Goal: Communication & Community: Participate in discussion

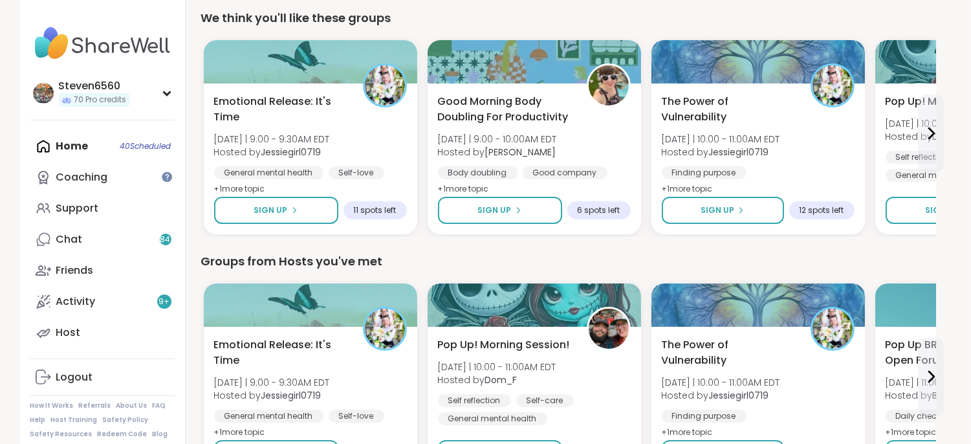
scroll to position [449, 0]
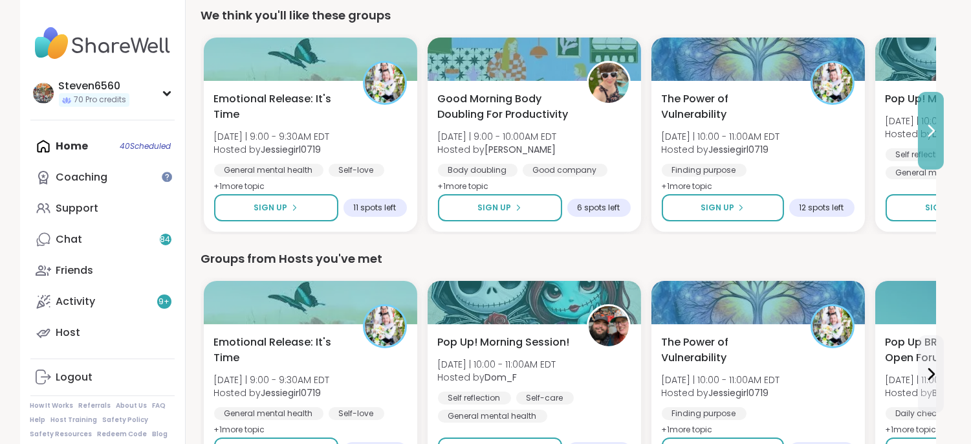
click at [938, 130] on icon at bounding box center [931, 131] width 16 height 16
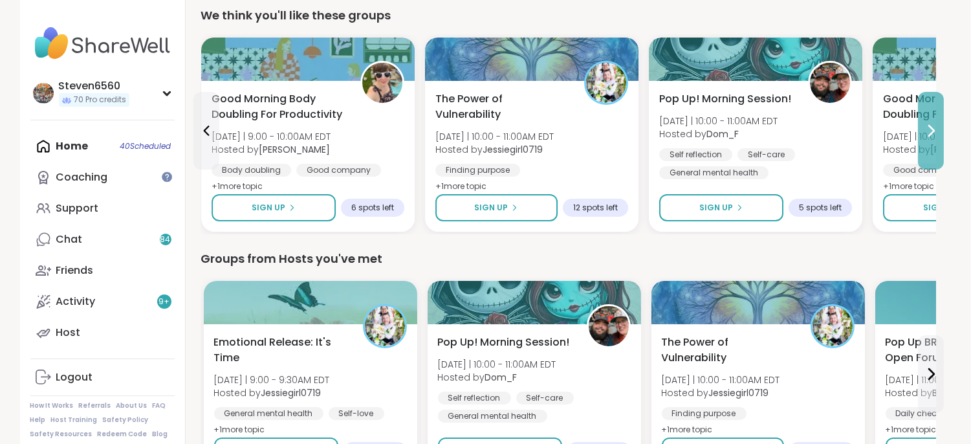
click at [938, 129] on button at bounding box center [931, 131] width 26 height 78
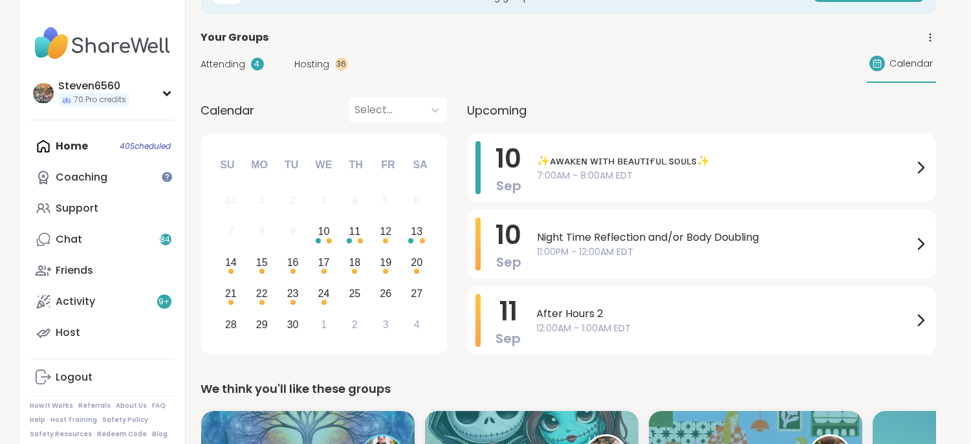
scroll to position [38, 0]
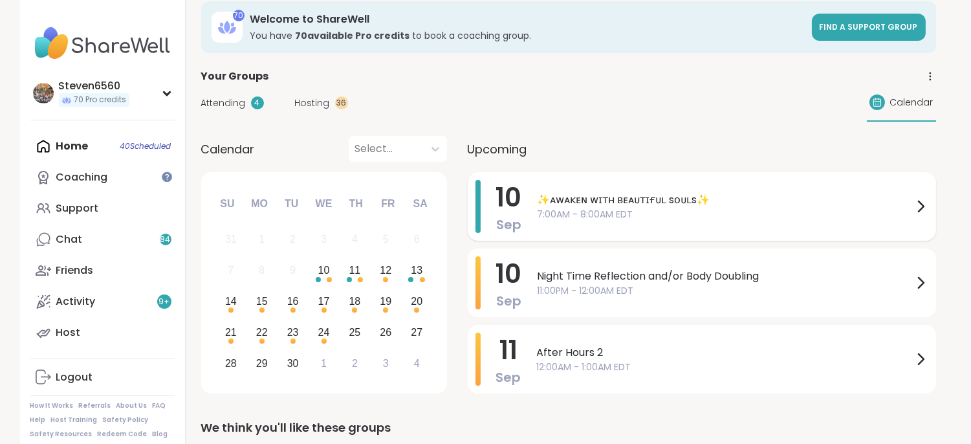
click at [677, 198] on span "✨ᴀᴡᴀᴋᴇɴ ᴡɪᴛʜ ʙᴇᴀᴜᴛɪғᴜʟ sᴏᴜʟs✨" at bounding box center [724, 200] width 375 height 16
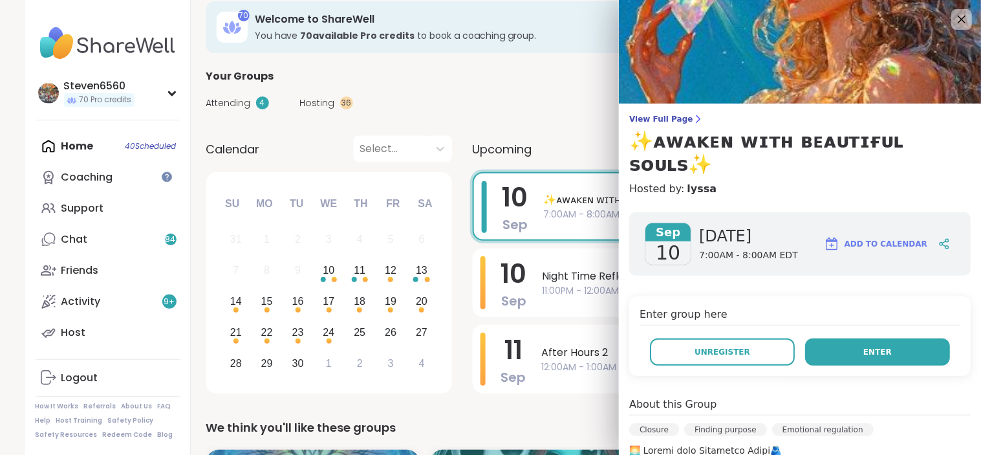
click at [818, 338] on button "Enter" at bounding box center [877, 351] width 145 height 27
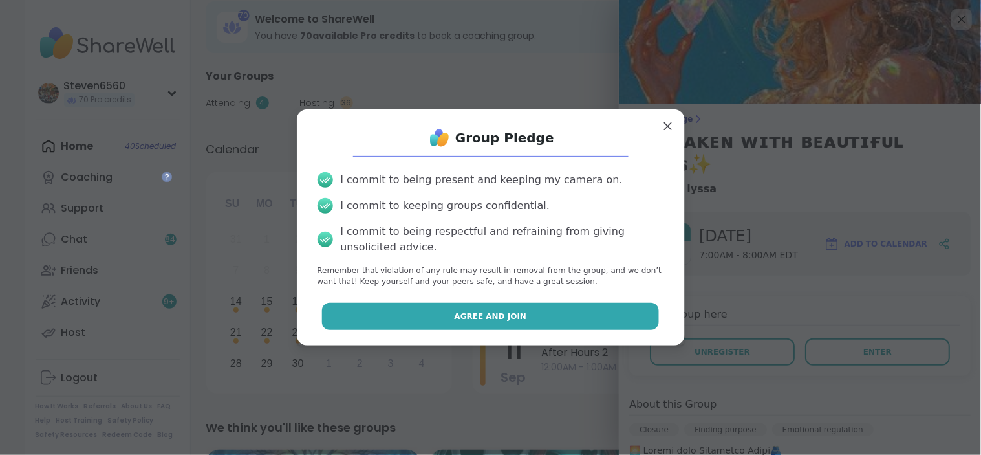
click at [524, 316] on button "Agree and Join" at bounding box center [490, 316] width 337 height 27
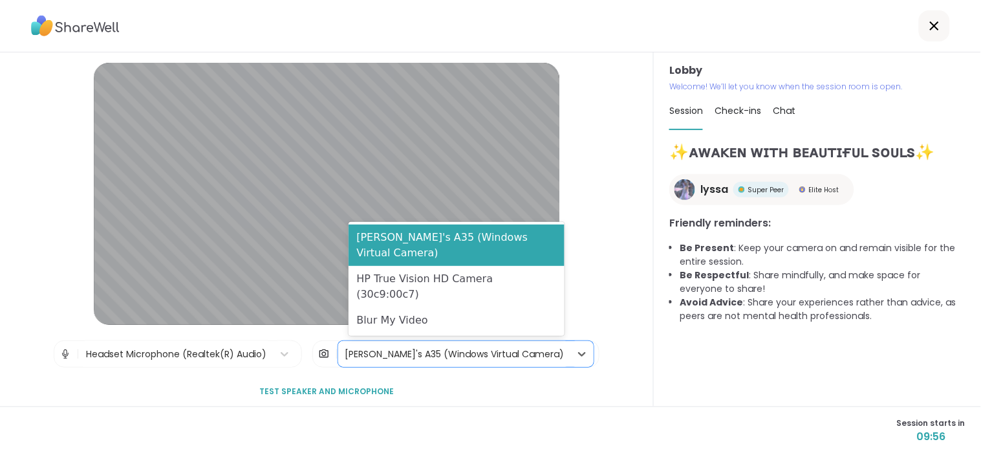
click at [480, 352] on div "[PERSON_NAME]'s A35 (Windows Virtual Camera)" at bounding box center [454, 354] width 219 height 14
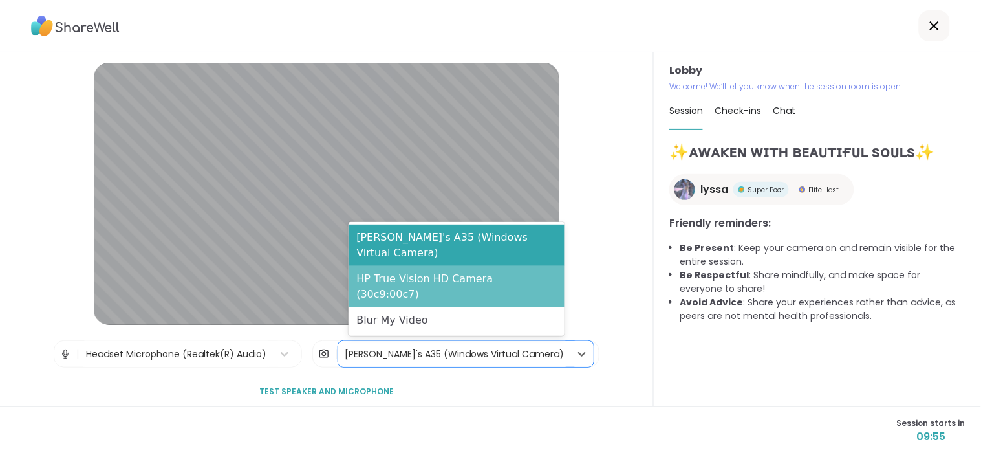
click at [472, 292] on div "HP True Vision HD Camera (30c9:00c7)" at bounding box center [457, 286] width 216 height 41
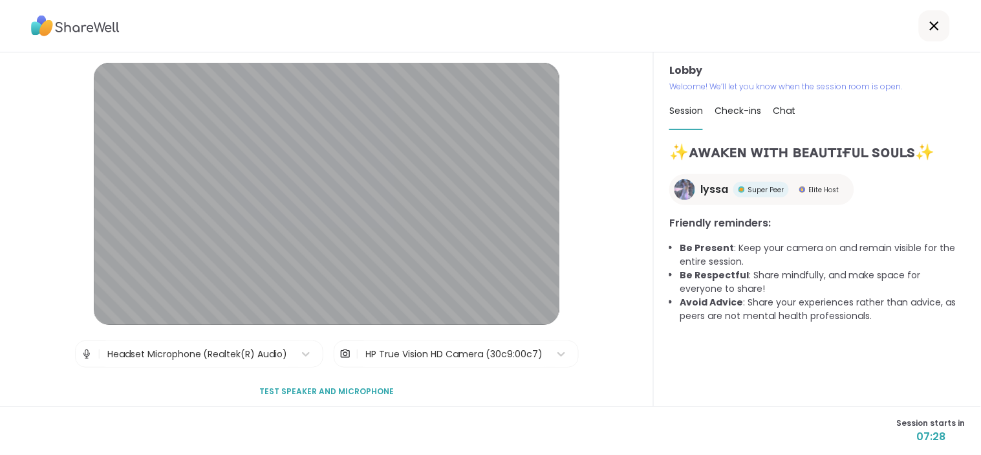
click at [777, 112] on span "Chat" at bounding box center [784, 110] width 23 height 13
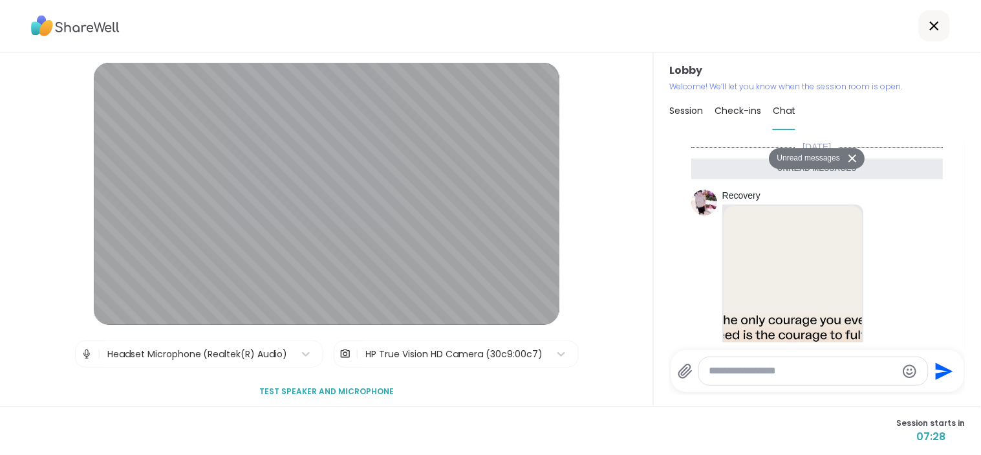
scroll to position [563, 0]
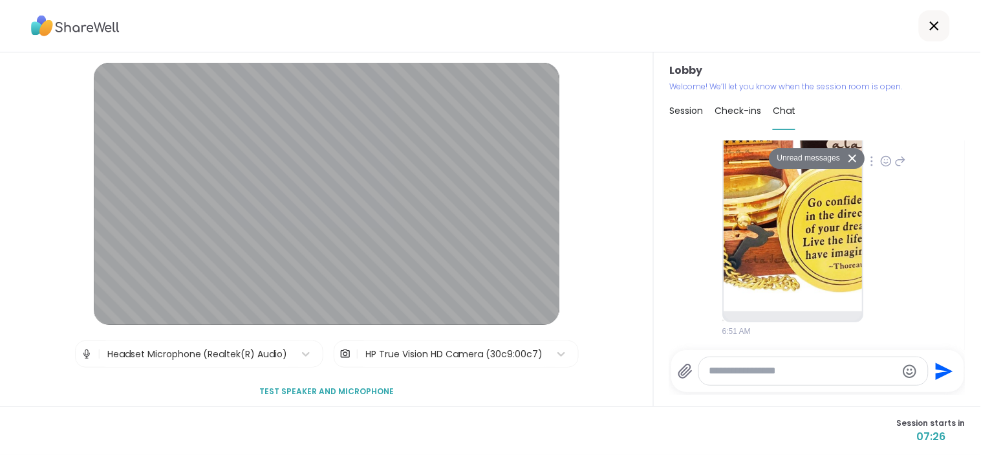
click at [812, 227] on img at bounding box center [793, 157] width 138 height 308
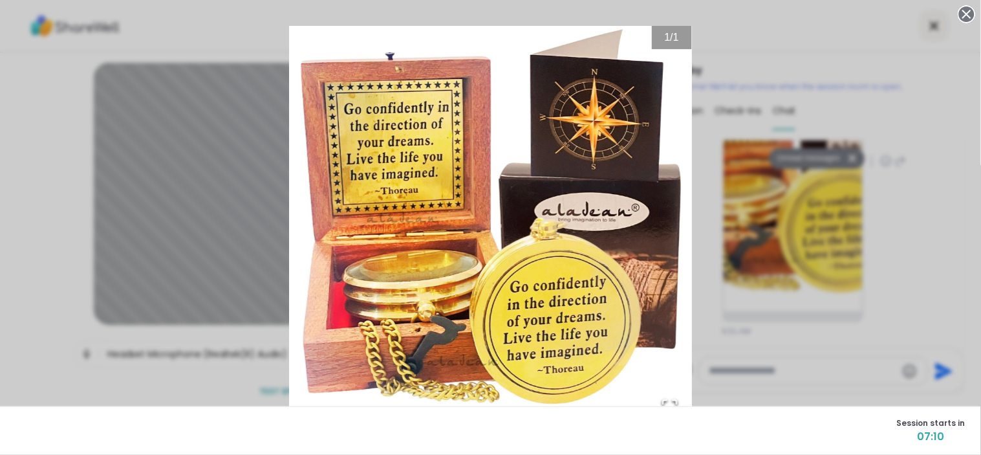
click at [958, 12] on icon at bounding box center [967, 14] width 18 height 18
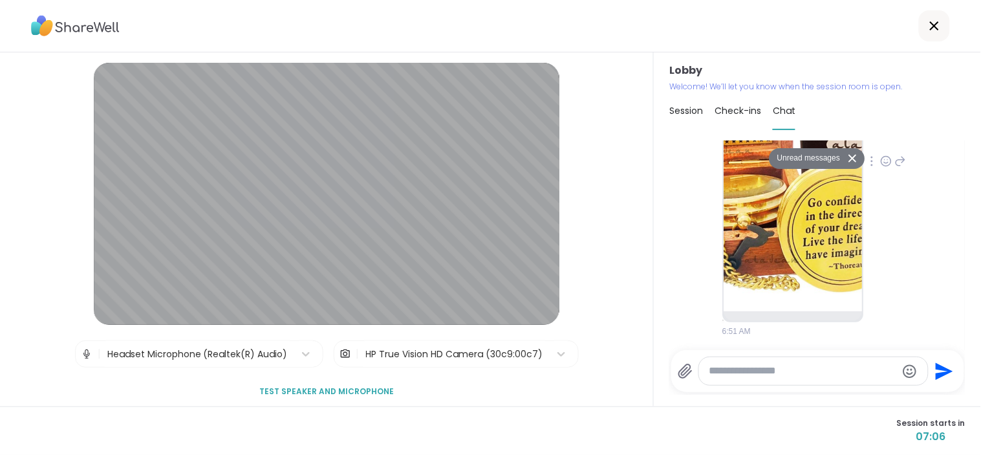
click at [758, 367] on textarea "Type your message" at bounding box center [803, 371] width 188 height 14
click at [774, 224] on img at bounding box center [793, 157] width 138 height 308
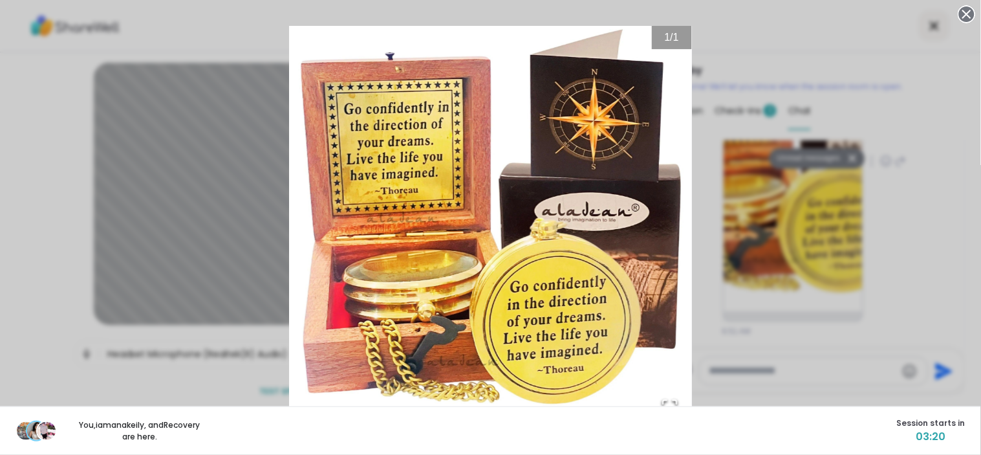
drag, startPoint x: 774, startPoint y: 224, endPoint x: 792, endPoint y: 213, distance: 20.9
click at [774, 224] on div "1 / 1" at bounding box center [490, 227] width 981 height 455
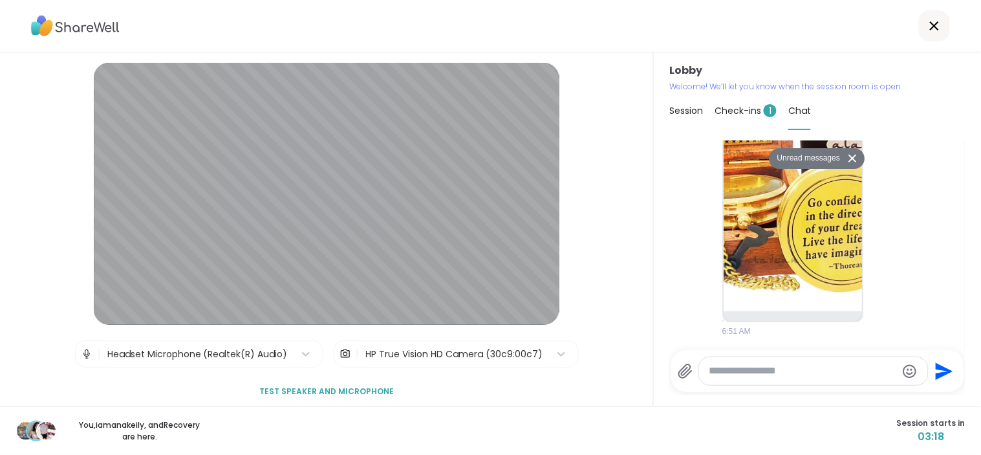
click at [759, 372] on textarea "Type your message" at bounding box center [803, 371] width 188 height 14
click at [790, 371] on textarea "Type your message" at bounding box center [803, 371] width 188 height 14
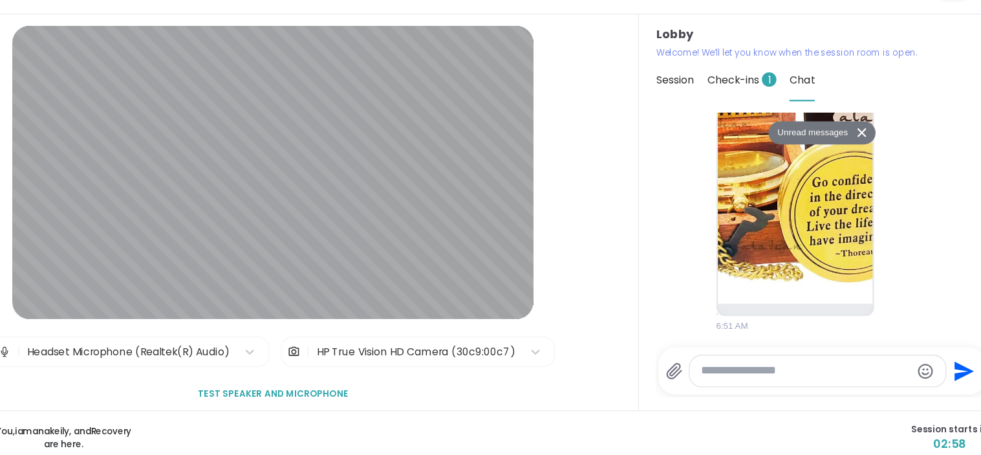
click at [735, 104] on span "Check-ins 1" at bounding box center [746, 110] width 62 height 13
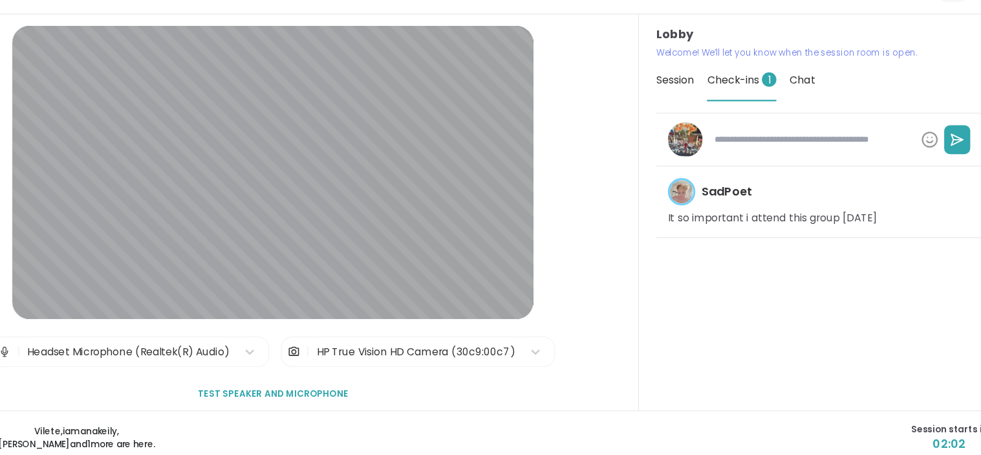
click at [654, 185] on div "Lobby Welcome! We’ll let you know when the session room is open. Session Check-…" at bounding box center [817, 229] width 327 height 354
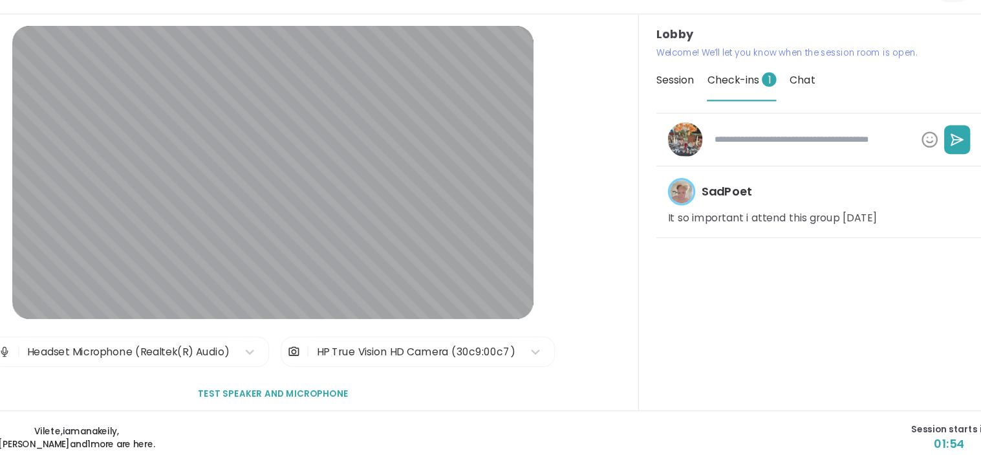
click at [654, 185] on div "Lobby Welcome! We’ll let you know when the session room is open. Session Check-…" at bounding box center [817, 229] width 327 height 354
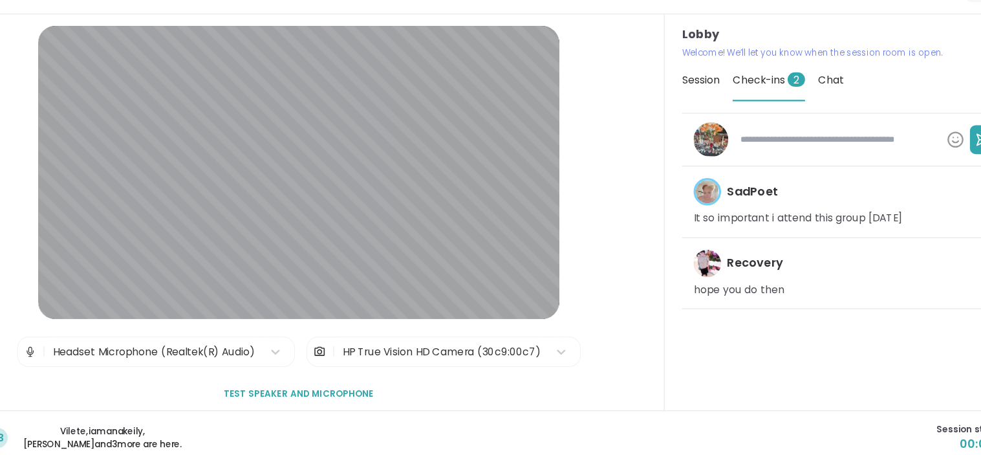
type textarea "*"
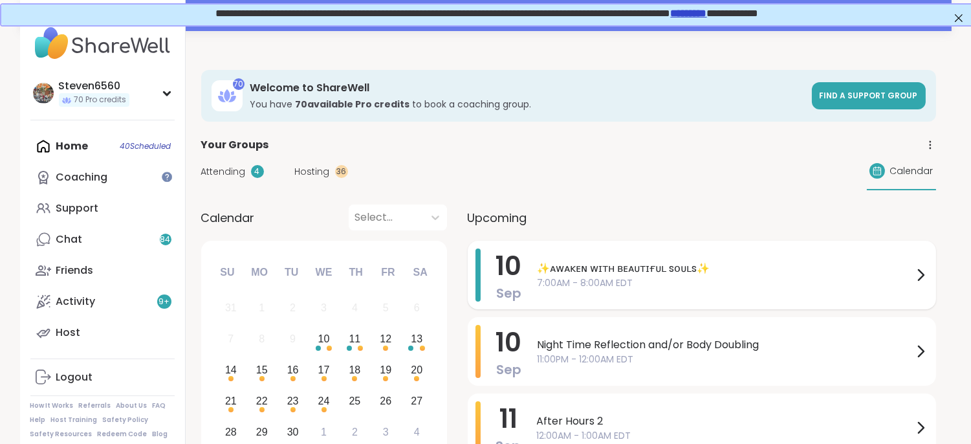
click at [657, 276] on span "7:00AM - 8:00AM EDT" at bounding box center [724, 283] width 375 height 14
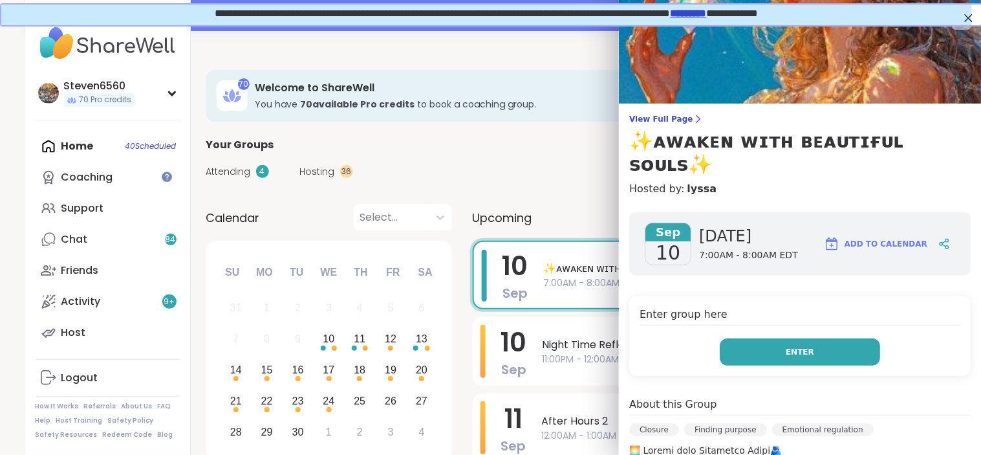
click at [786, 346] on span "Enter" at bounding box center [800, 352] width 28 height 12
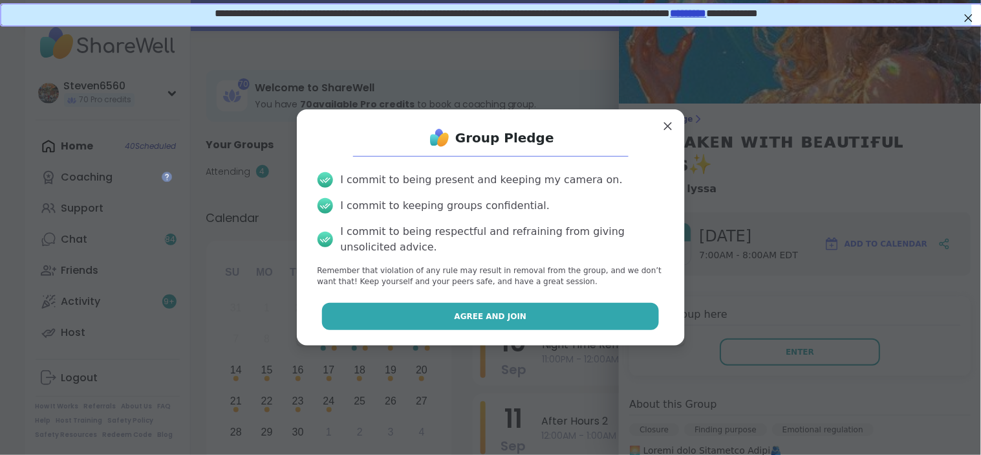
click at [559, 318] on button "Agree and Join" at bounding box center [490, 316] width 337 height 27
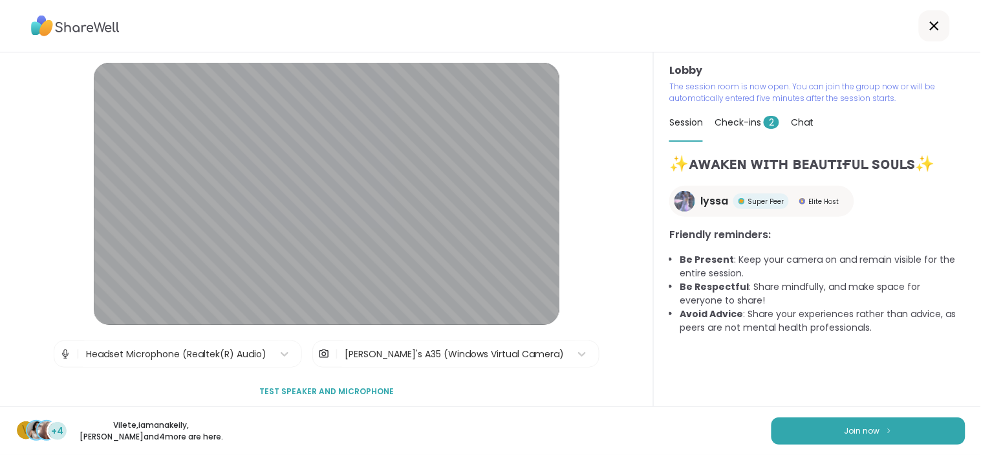
drag, startPoint x: 401, startPoint y: 354, endPoint x: 431, endPoint y: 396, distance: 51.3
click at [431, 396] on div "Lobby | Headset Microphone (Realtek(R) Audio) | Steven's A35 (Windows Virtual C…" at bounding box center [327, 234] width 466 height 342
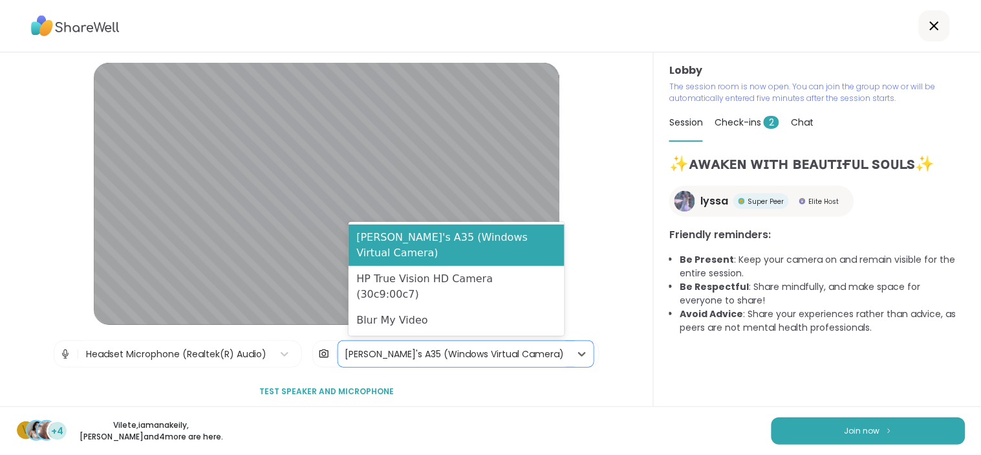
click at [435, 354] on div "[PERSON_NAME]'s A35 (Windows Virtual Camera)" at bounding box center [454, 354] width 219 height 14
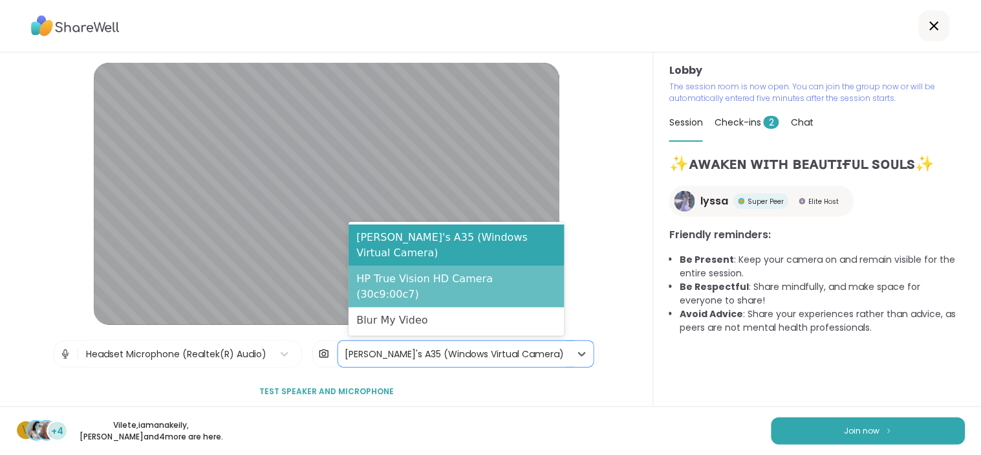
click at [435, 291] on div "HP True Vision HD Camera (30c9:00c7)" at bounding box center [457, 286] width 216 height 41
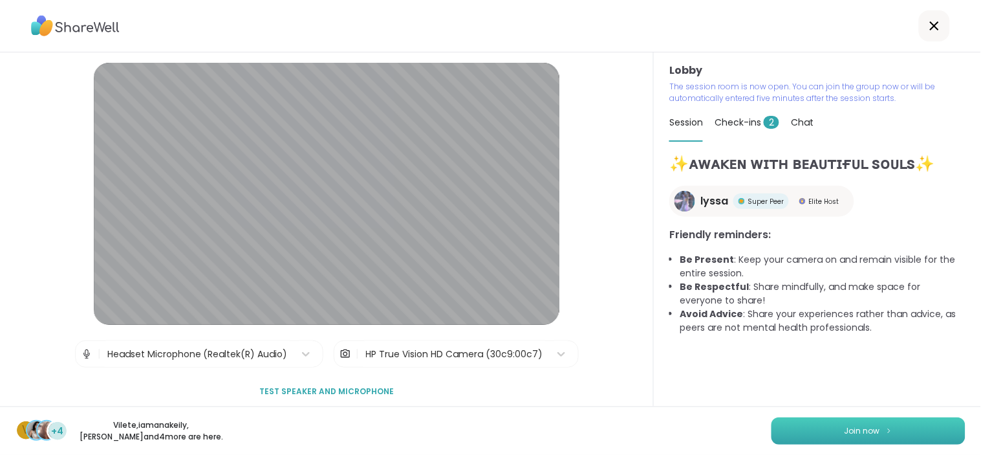
click at [832, 424] on button "Join now" at bounding box center [868, 430] width 194 height 27
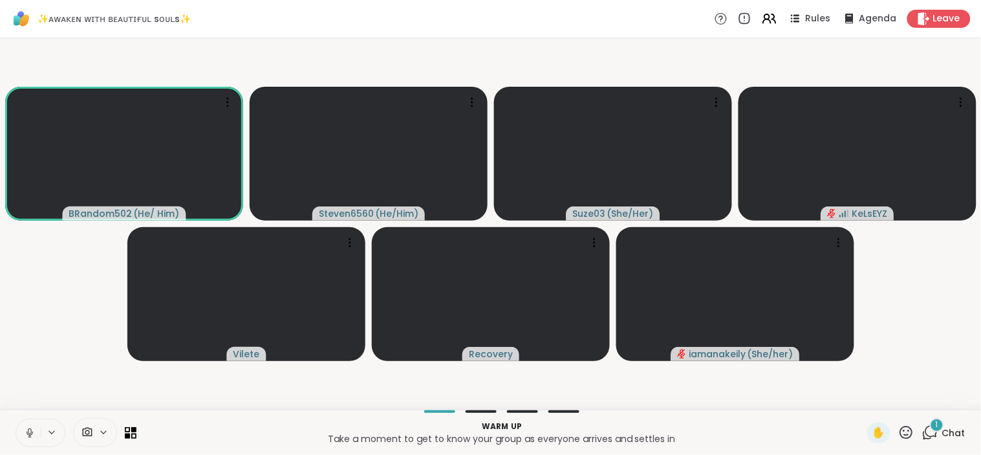
click at [942, 436] on span "Chat" at bounding box center [953, 432] width 23 height 13
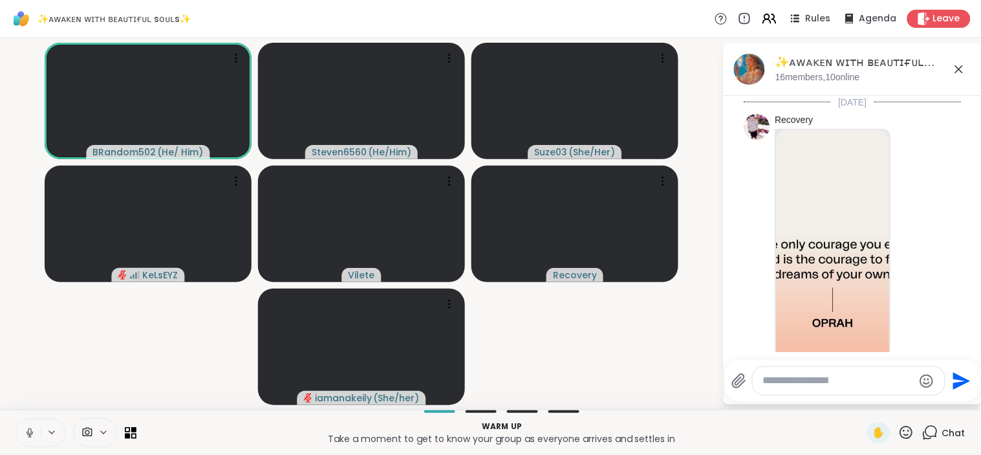
scroll to position [604, 0]
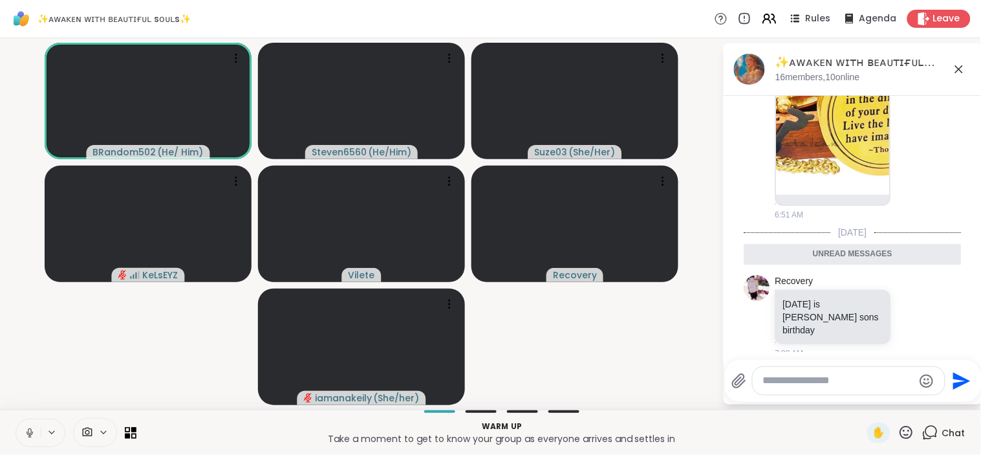
click at [85, 429] on icon at bounding box center [87, 432] width 12 height 12
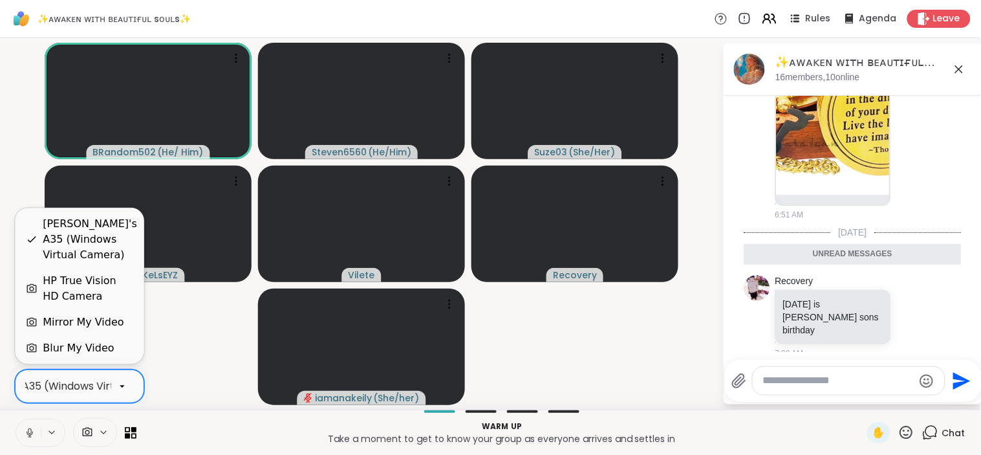
click at [113, 385] on div at bounding box center [122, 386] width 22 height 22
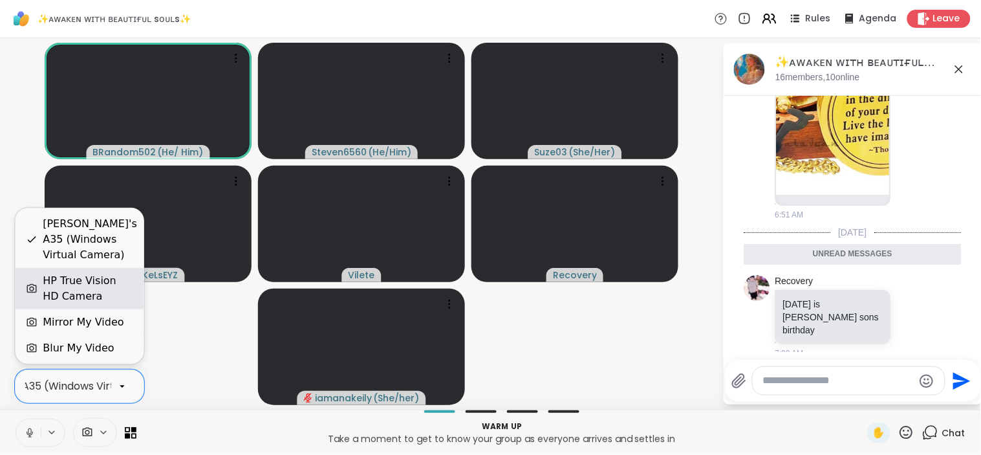
click at [87, 283] on div "HP True Vision HD Camera" at bounding box center [88, 288] width 91 height 31
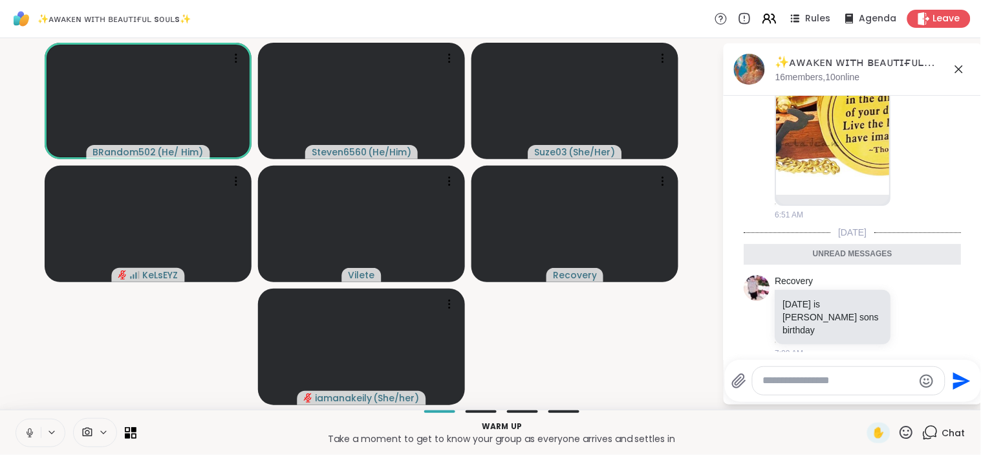
click at [970, 421] on html "✨ᴀᴡᴀᴋᴇɴ ᴡɪᴛʜ ʙᴇᴀᴜᴛɪғᴜʟ sᴏᴜʟs✨ Rules Agenda Leave BRandom502 ( He/ Him ) Steven6…" at bounding box center [490, 227] width 981 height 455
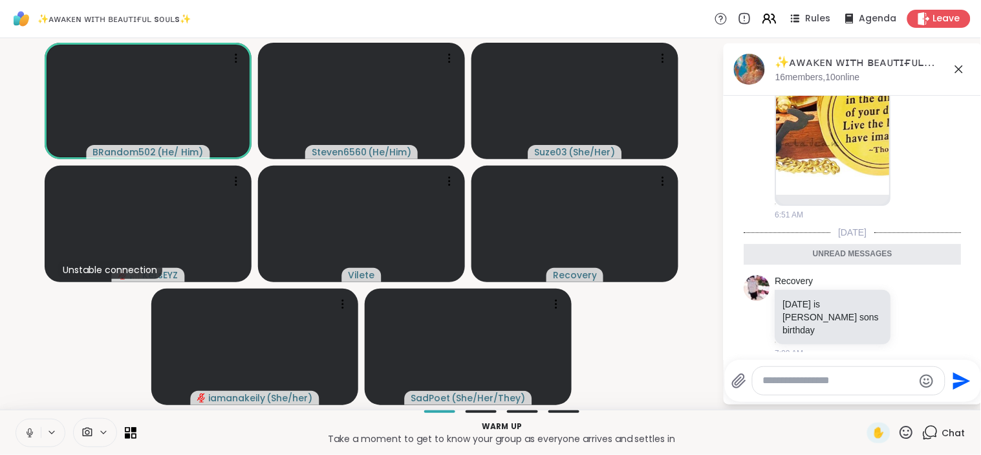
click at [832, 384] on textarea "Type your message" at bounding box center [838, 381] width 151 height 14
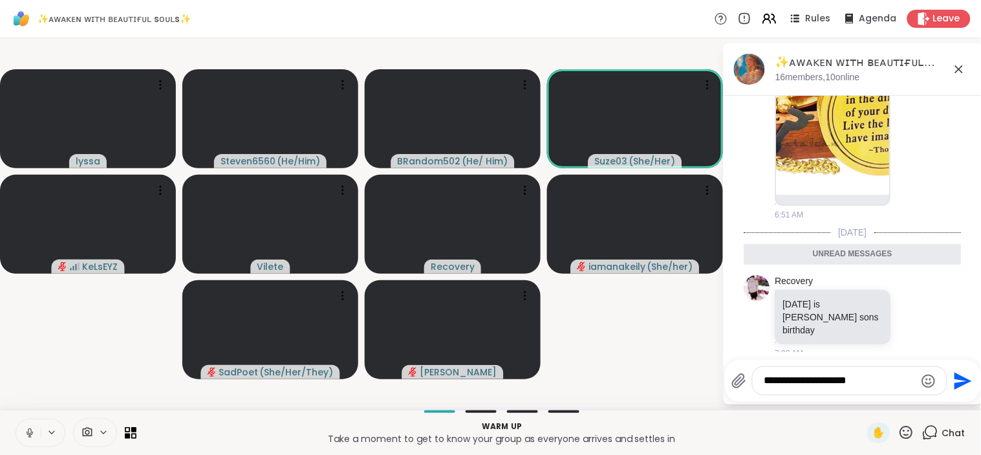
type textarea "**********"
click at [961, 382] on icon "Send" at bounding box center [963, 380] width 17 height 17
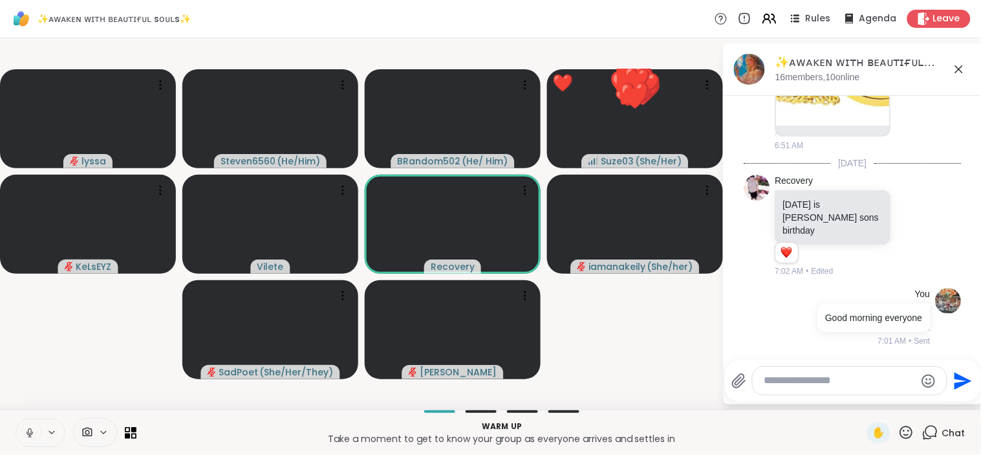
scroll to position [693, 0]
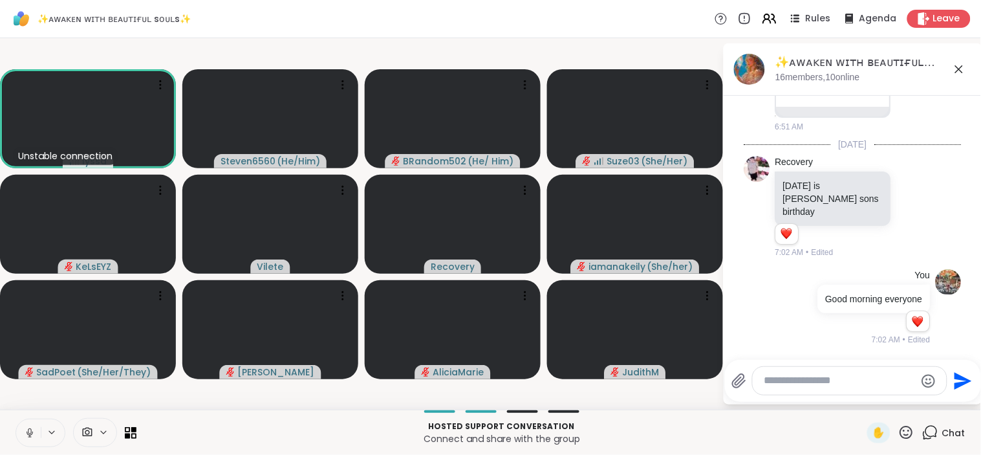
click at [38, 428] on button at bounding box center [28, 432] width 25 height 27
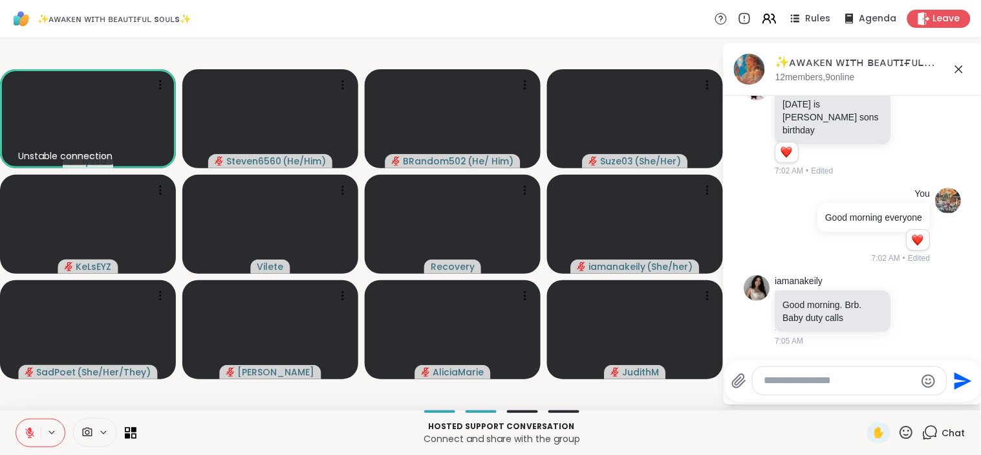
click at [38, 428] on button at bounding box center [28, 432] width 25 height 27
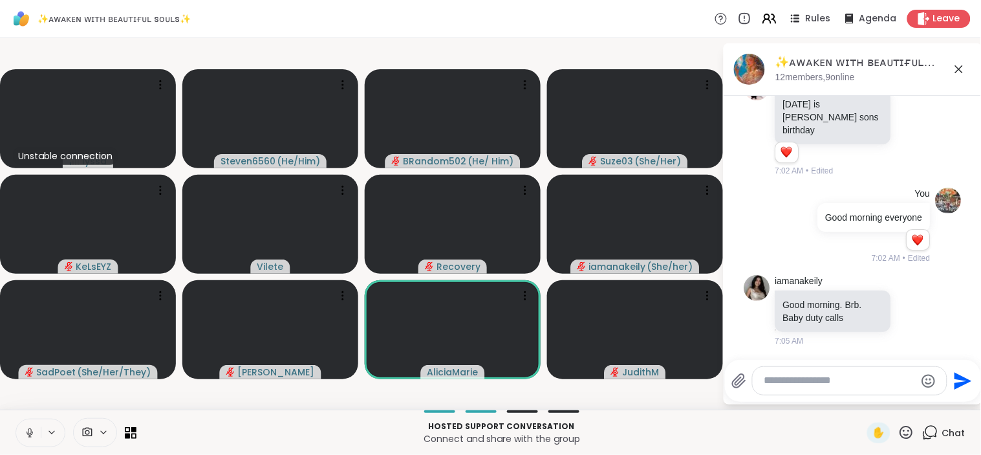
click at [38, 428] on button at bounding box center [28, 432] width 25 height 27
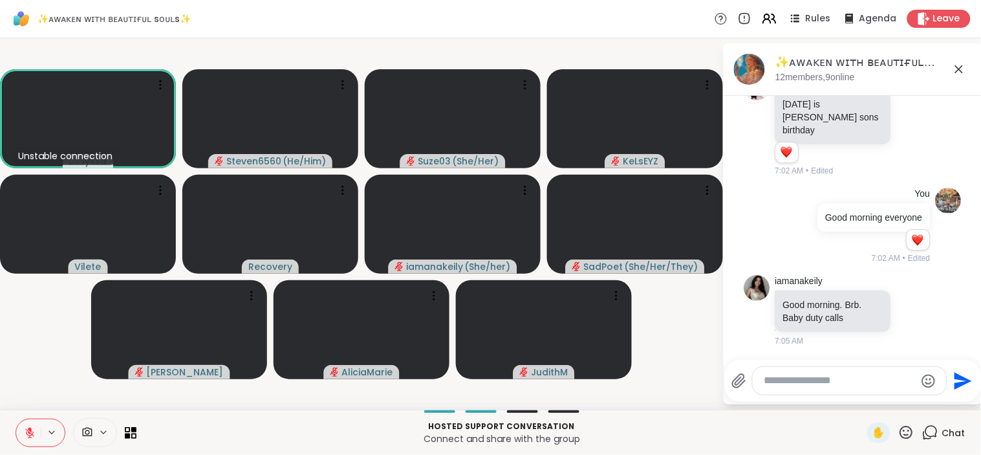
click at [38, 428] on button at bounding box center [28, 432] width 25 height 27
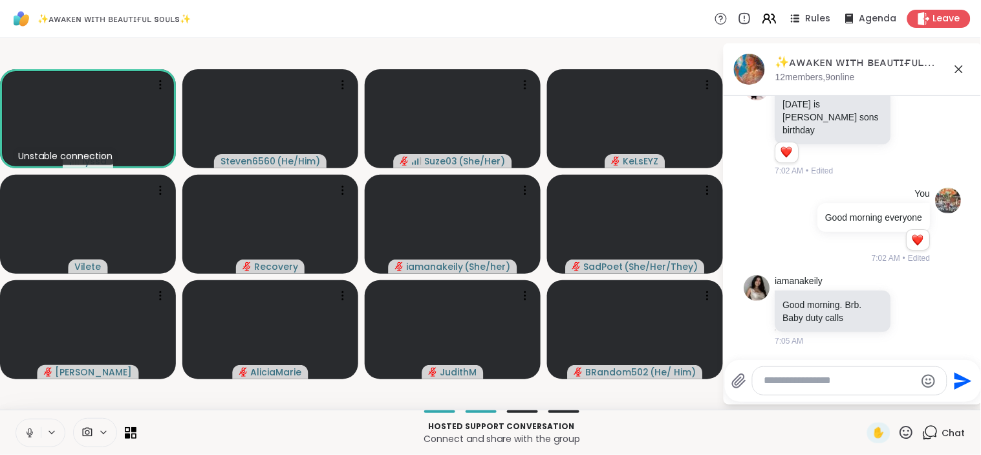
click at [38, 428] on button at bounding box center [28, 432] width 25 height 27
click at [901, 433] on icon at bounding box center [906, 432] width 16 height 16
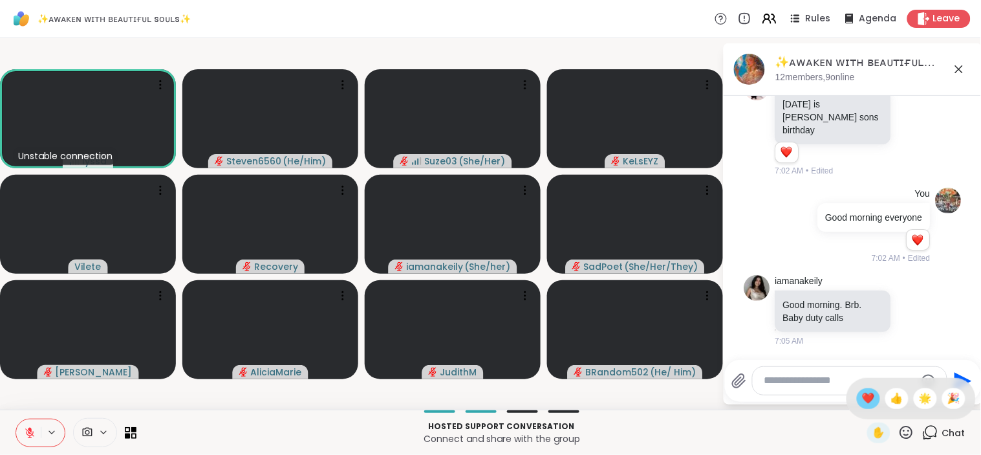
click at [862, 401] on span "❤️" at bounding box center [868, 399] width 13 height 16
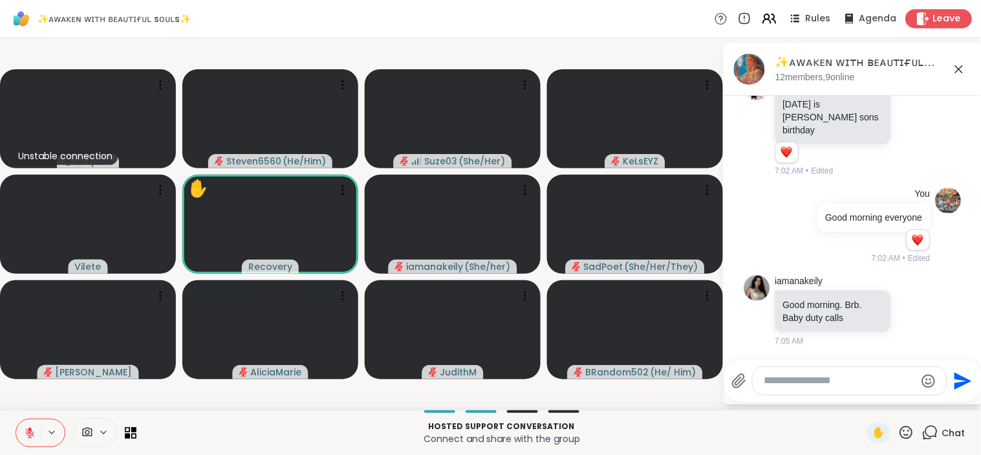
click at [933, 14] on span "Leave" at bounding box center [947, 19] width 28 height 14
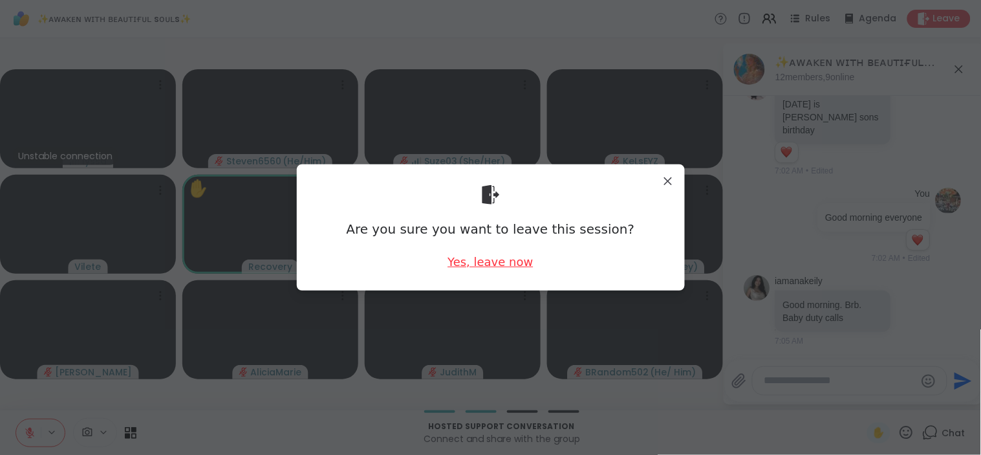
click at [504, 257] on div "Yes, leave now" at bounding box center [489, 261] width 85 height 16
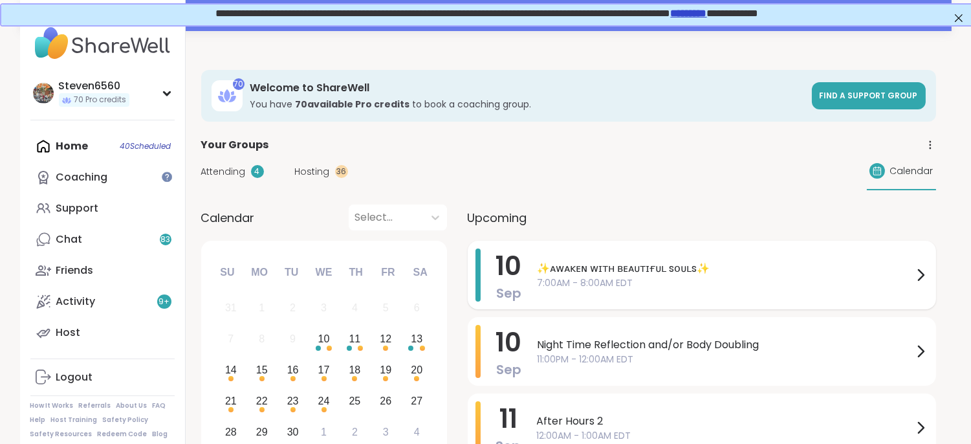
click at [713, 266] on span "✨ᴀᴡᴀᴋᴇɴ ᴡɪᴛʜ ʙᴇᴀᴜᴛɪғᴜʟ sᴏᴜʟs✨" at bounding box center [724, 269] width 375 height 16
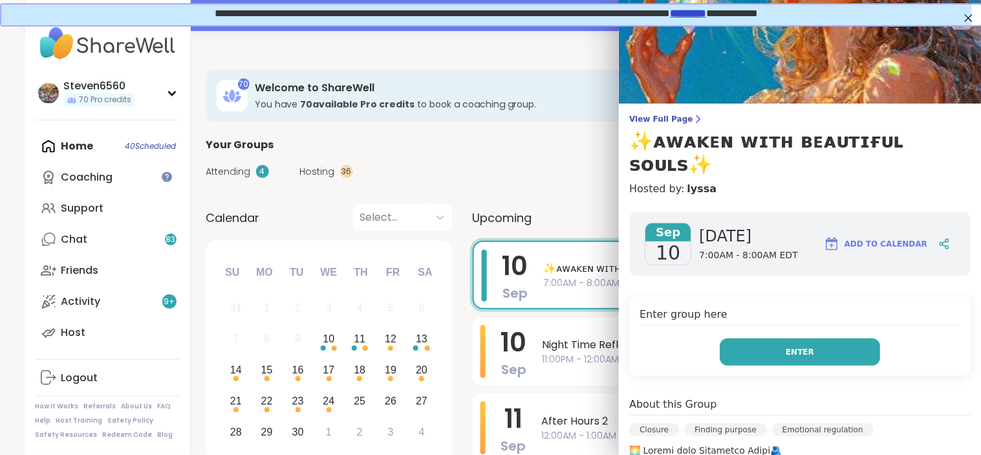
click at [767, 338] on button "Enter" at bounding box center [800, 351] width 160 height 27
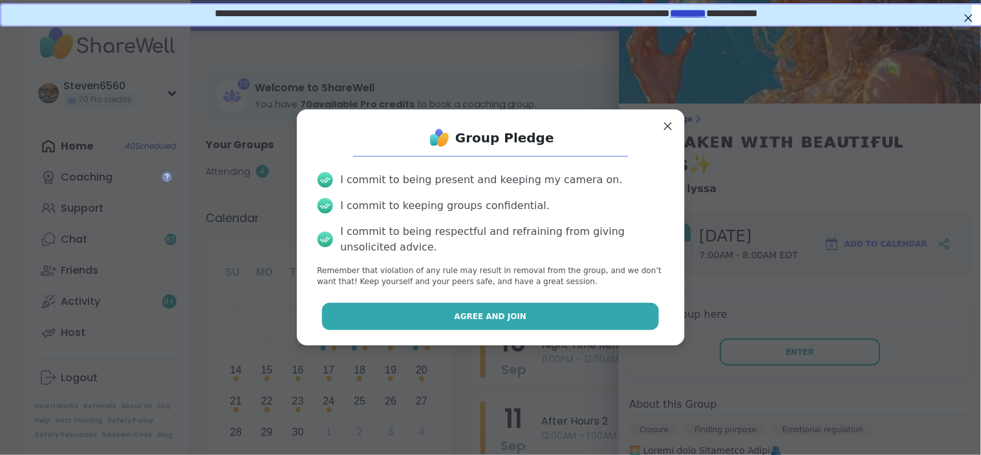
click at [605, 327] on button "Agree and Join" at bounding box center [490, 316] width 337 height 27
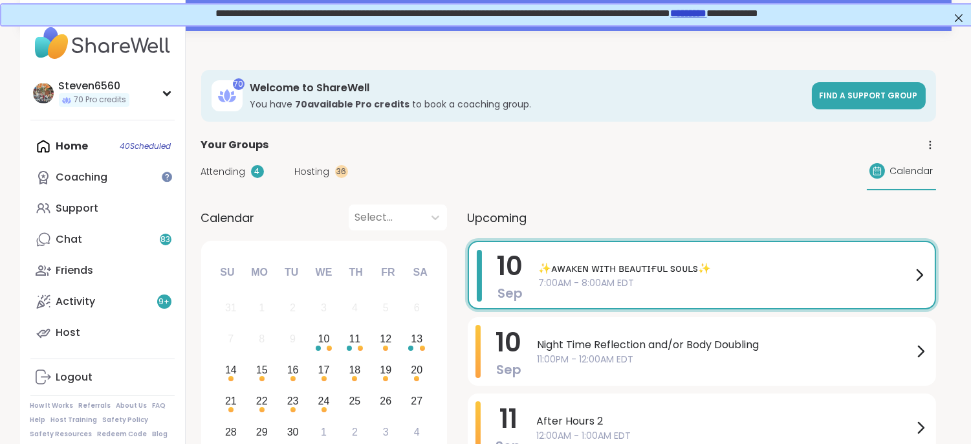
click at [605, 327] on div "Night Time Reflection and/or Body Doubling 11:00PM - 12:00AM EDT" at bounding box center [732, 351] width 391 height 53
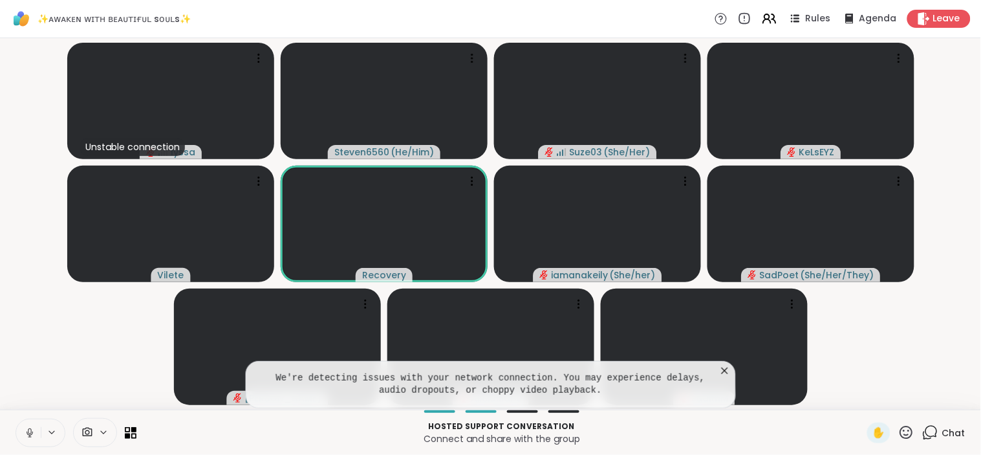
click at [85, 431] on icon at bounding box center [88, 431] width 10 height 9
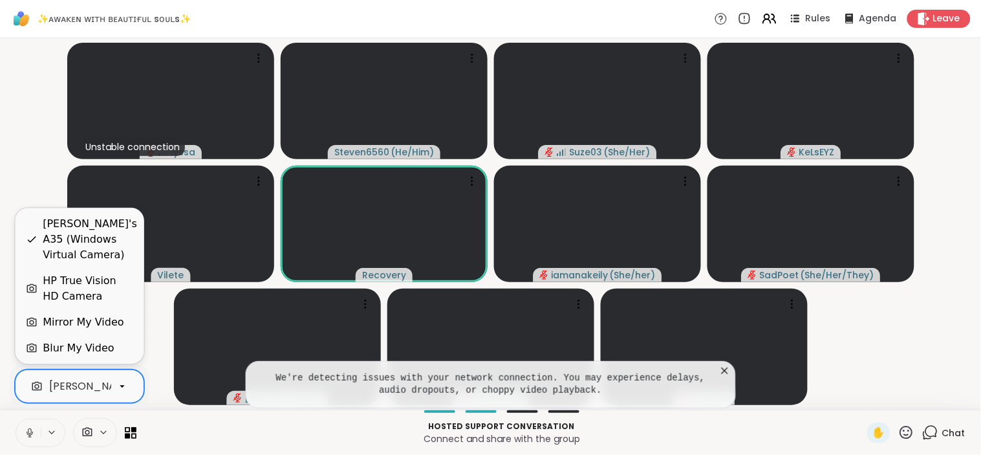
scroll to position [0, 123]
click at [81, 385] on div "[PERSON_NAME]'s A35 (Windows Virtual Camera)" at bounding box center [52, 386] width 253 height 16
click at [74, 280] on div "HP True Vision HD Camera" at bounding box center [88, 288] width 91 height 31
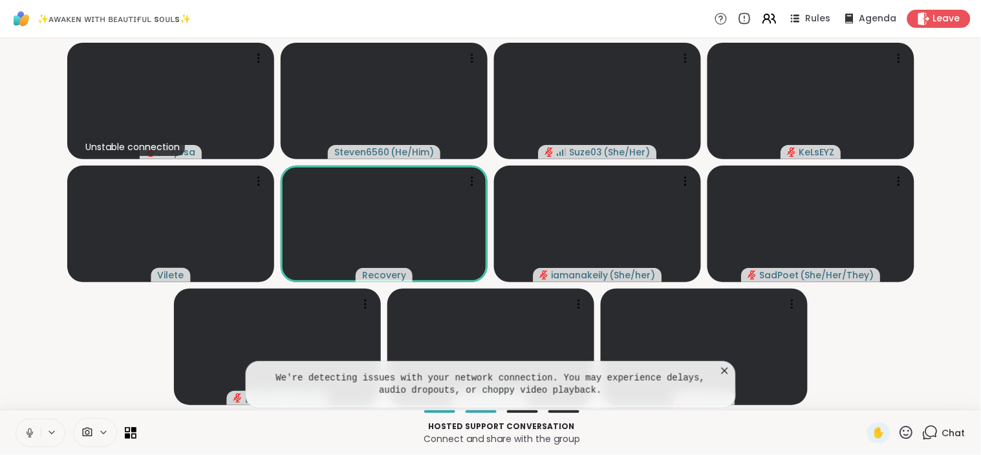
click at [727, 363] on div "We're detecting issues with your network connection. You may experience delays,…" at bounding box center [490, 384] width 491 height 47
click at [726, 366] on icon at bounding box center [724, 370] width 13 height 13
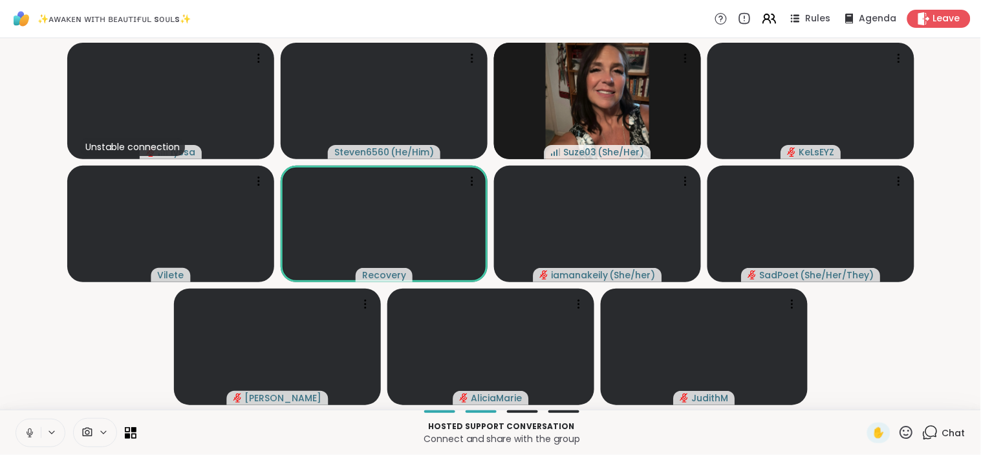
click at [942, 429] on span "Chat" at bounding box center [953, 432] width 23 height 13
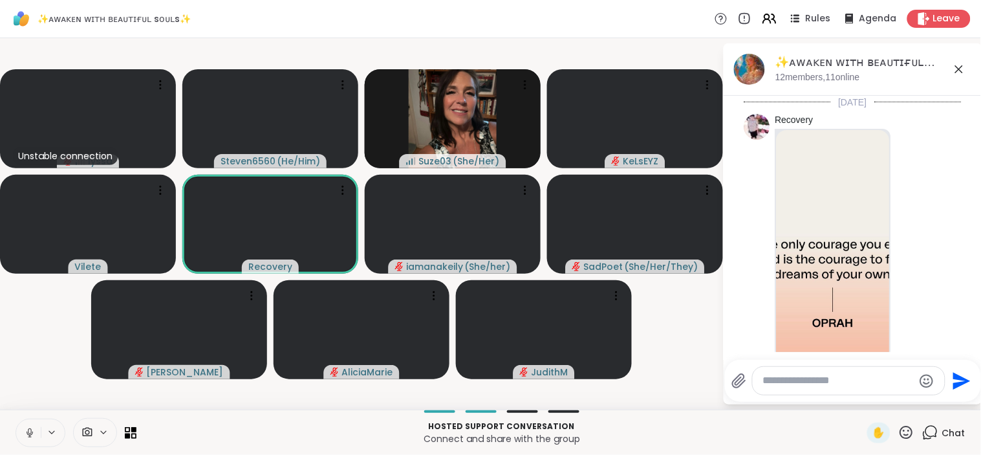
scroll to position [761, 0]
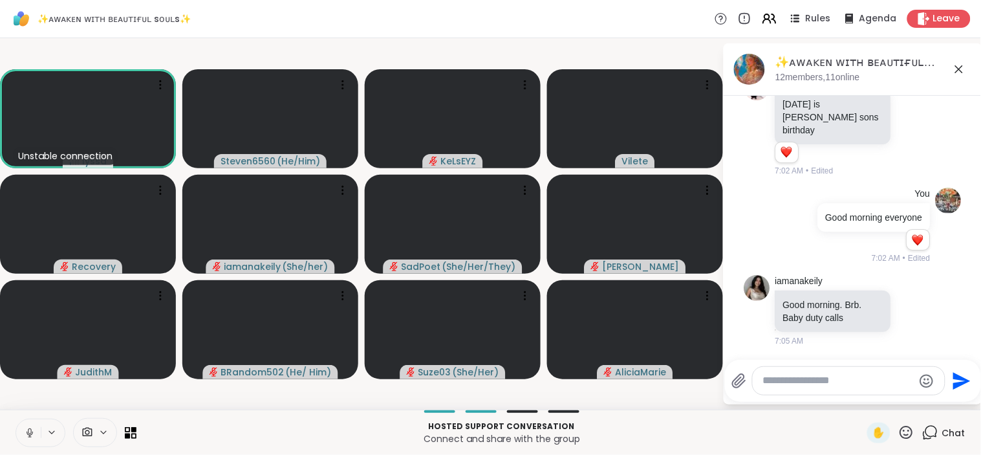
click at [673, 415] on div "Hosted support conversation Connect and share with the group ✋ Chat" at bounding box center [490, 431] width 981 height 45
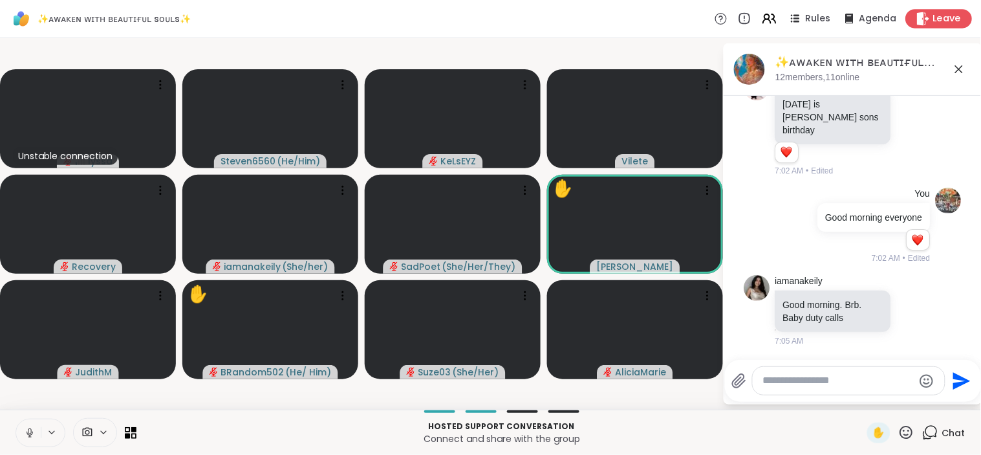
click at [918, 17] on icon at bounding box center [924, 19] width 12 height 14
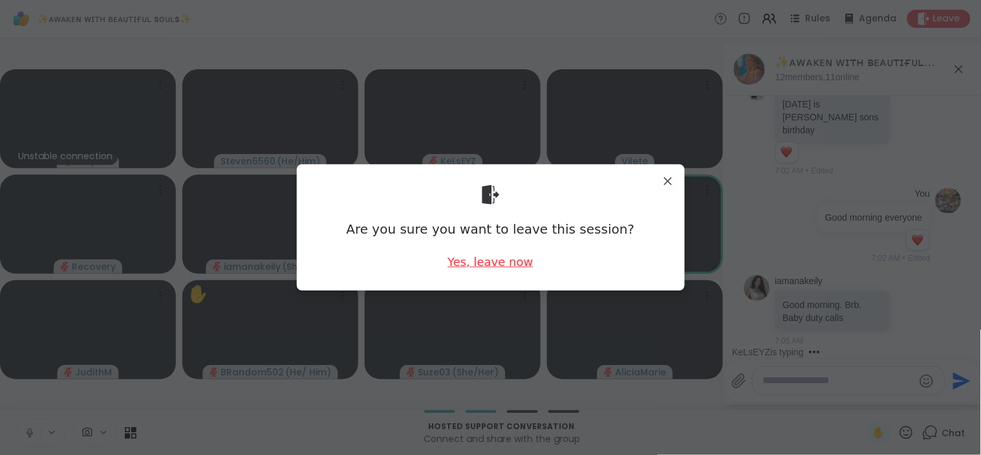
click at [518, 261] on div "Yes, leave now" at bounding box center [489, 261] width 85 height 16
